Goal: Information Seeking & Learning: Learn about a topic

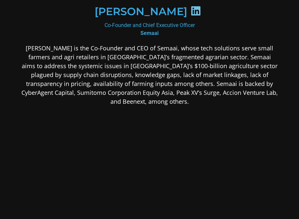
scroll to position [98, 0]
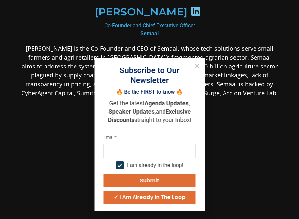
click at [57, 86] on p "[PERSON_NAME] is the Co-Founder and CEO of Semaai, whose tech solutions serve s…" at bounding box center [149, 75] width 257 height 62
click at [61, 77] on p "[PERSON_NAME] is the Co-Founder and CEO of Semaai, whose tech solutions serve s…" at bounding box center [149, 75] width 257 height 62
click at [196, 64] on icon "Close" at bounding box center [197, 66] width 4 height 4
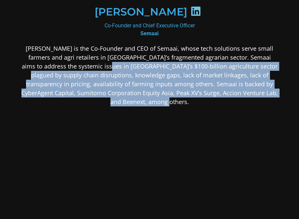
drag, startPoint x: 174, startPoint y: 102, endPoint x: 87, endPoint y: 62, distance: 96.2
click at [87, 62] on p "[PERSON_NAME] is the Co-Founder and CEO of Semaai, whose tech solutions serve s…" at bounding box center [149, 75] width 257 height 62
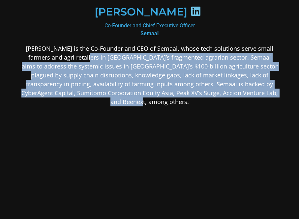
drag, startPoint x: 85, startPoint y: 55, endPoint x: 146, endPoint y: 99, distance: 75.7
click at [146, 99] on p "[PERSON_NAME] is the Co-Founder and CEO of Semaai, whose tech solutions serve s…" at bounding box center [149, 75] width 257 height 62
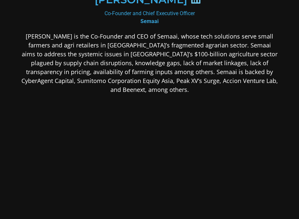
scroll to position [0, 0]
